Goal: Transaction & Acquisition: Purchase product/service

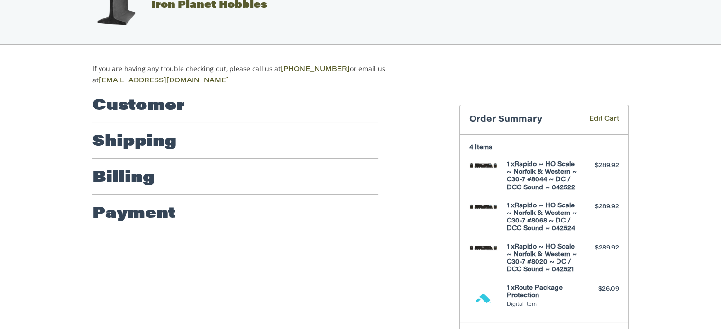
scroll to position [51, 0]
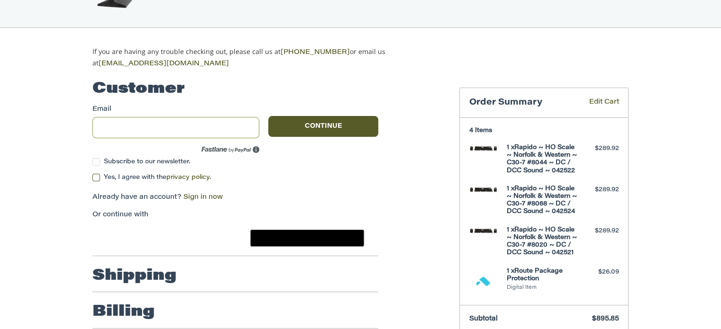
click at [108, 125] on input "Email" at bounding box center [175, 127] width 167 height 21
type input "**********"
click at [95, 174] on label "Yes, I agree with the privacy policy ." at bounding box center [235, 178] width 286 height 8
click at [211, 194] on link "Sign in now" at bounding box center [202, 197] width 39 height 7
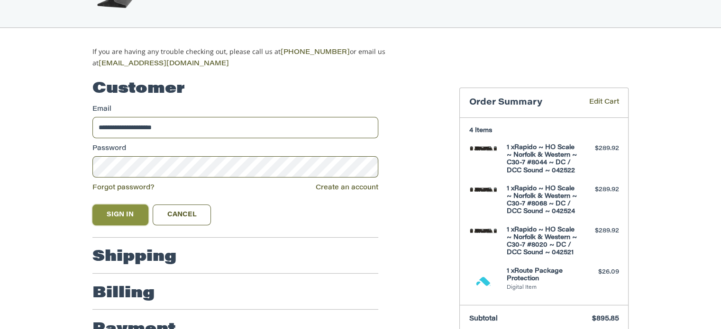
click at [116, 210] on button "Sign In" at bounding box center [120, 215] width 56 height 21
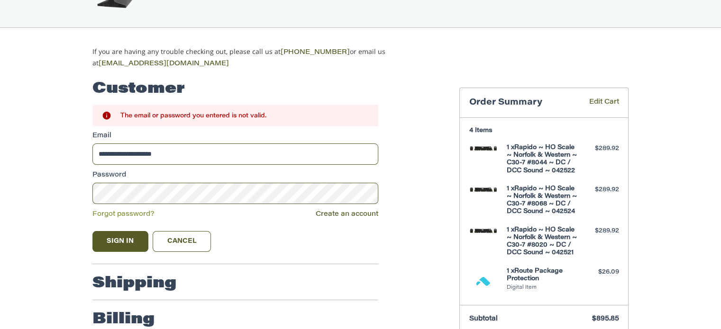
click at [117, 211] on link "Forgot password?" at bounding box center [123, 214] width 62 height 7
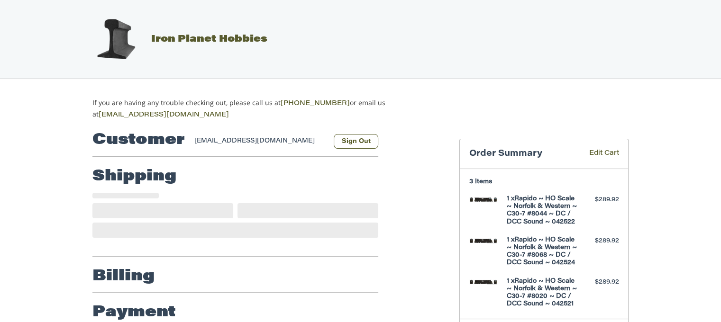
select select "**"
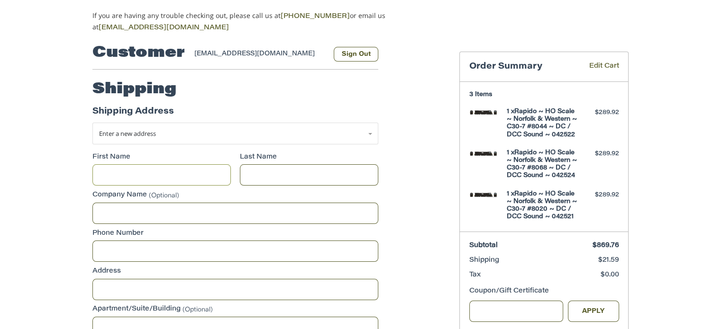
scroll to position [89, 0]
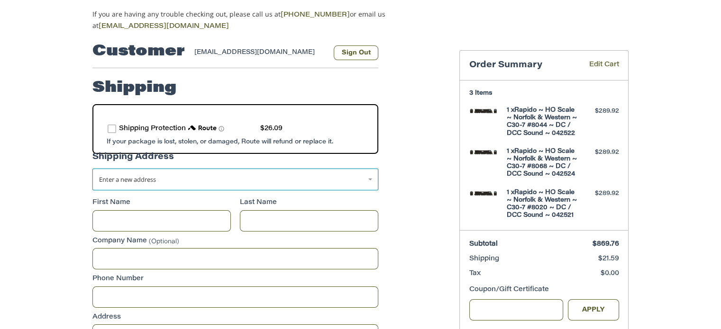
click at [367, 175] on link "Enter a new address" at bounding box center [235, 180] width 286 height 22
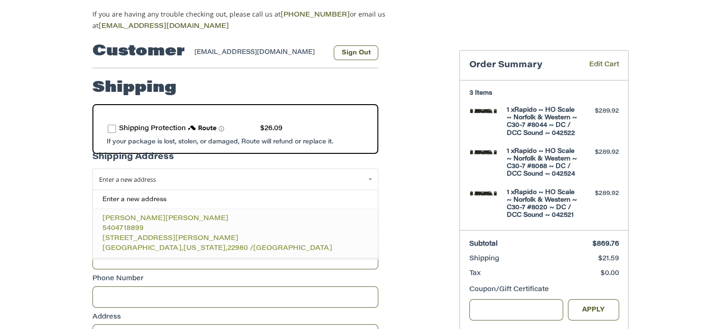
click at [146, 224] on p "5404718899" at bounding box center [235, 229] width 266 height 10
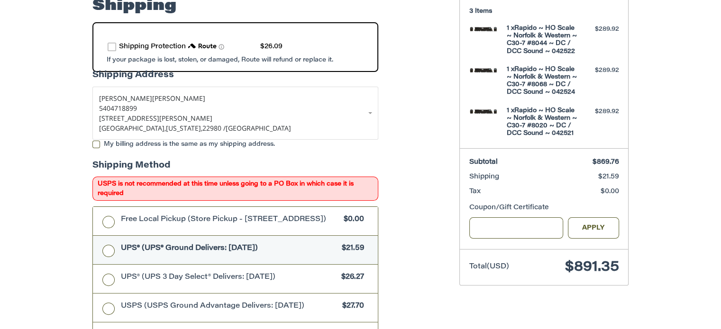
scroll to position [183, 0]
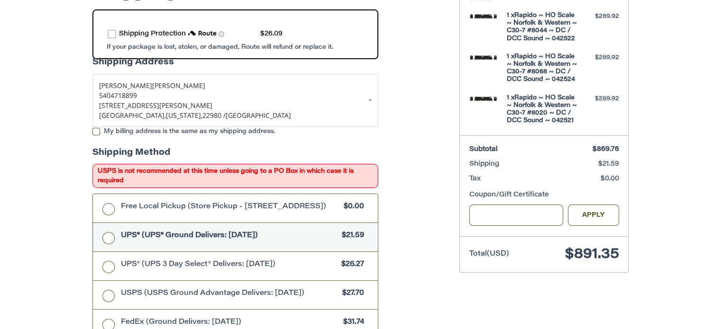
click at [108, 241] on label "UPS® (UPS® Ground Delivers: Fri, Aug 22) $21.59" at bounding box center [235, 237] width 285 height 28
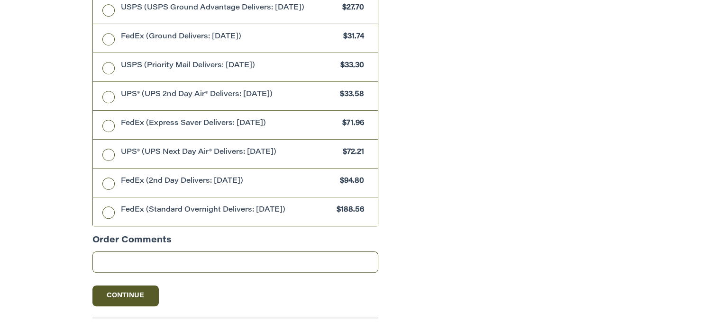
scroll to position [515, 0]
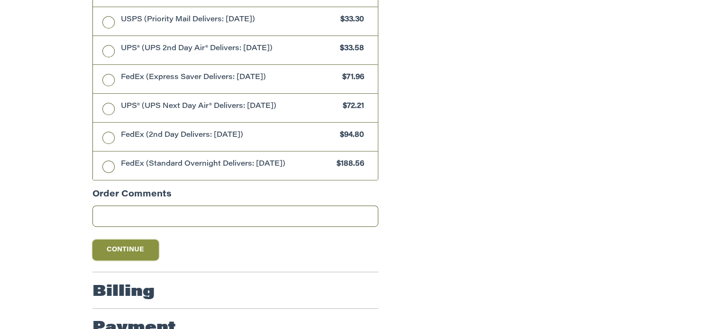
click at [117, 247] on button "Continue" at bounding box center [125, 250] width 66 height 21
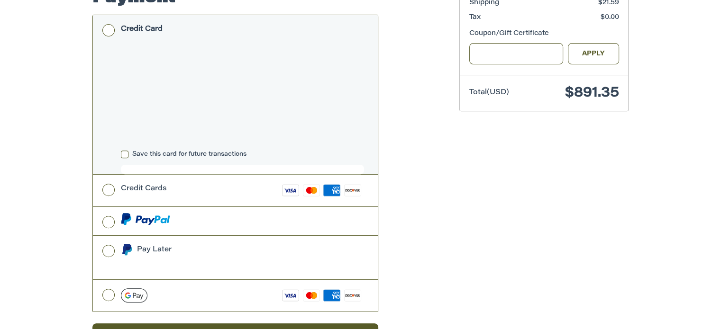
scroll to position [363, 0]
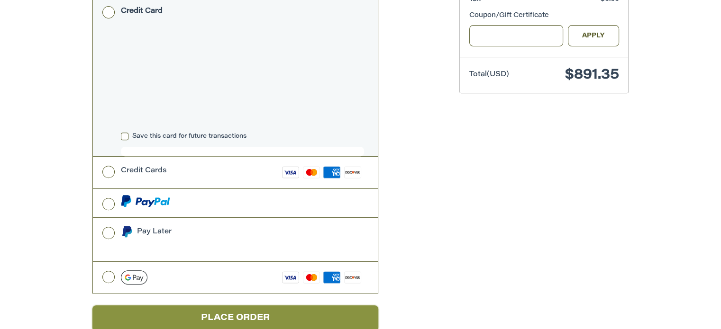
click at [238, 306] on button "Place Order" at bounding box center [235, 319] width 286 height 26
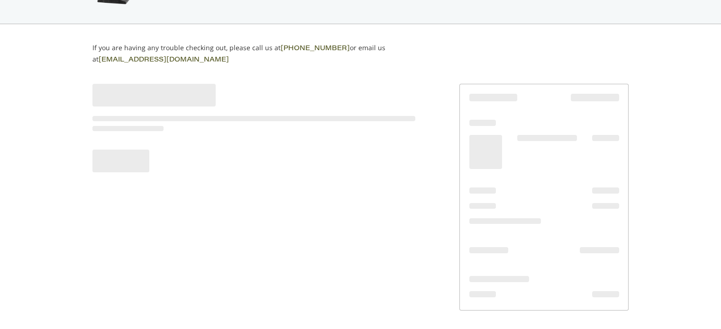
scroll to position [52, 0]
